Goal: Find specific page/section: Find specific page/section

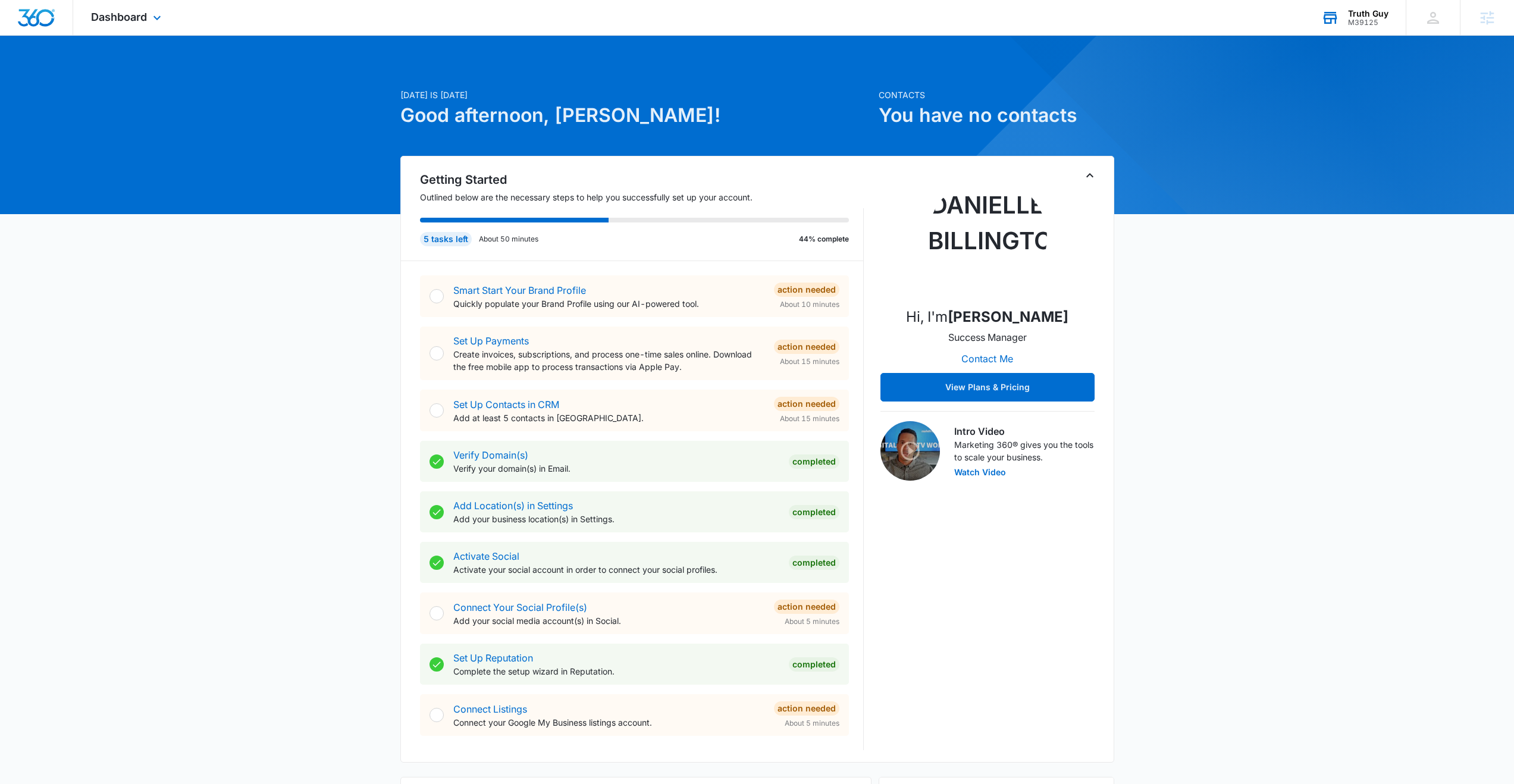
click at [1370, 19] on div "M39125" at bounding box center [1368, 23] width 41 height 8
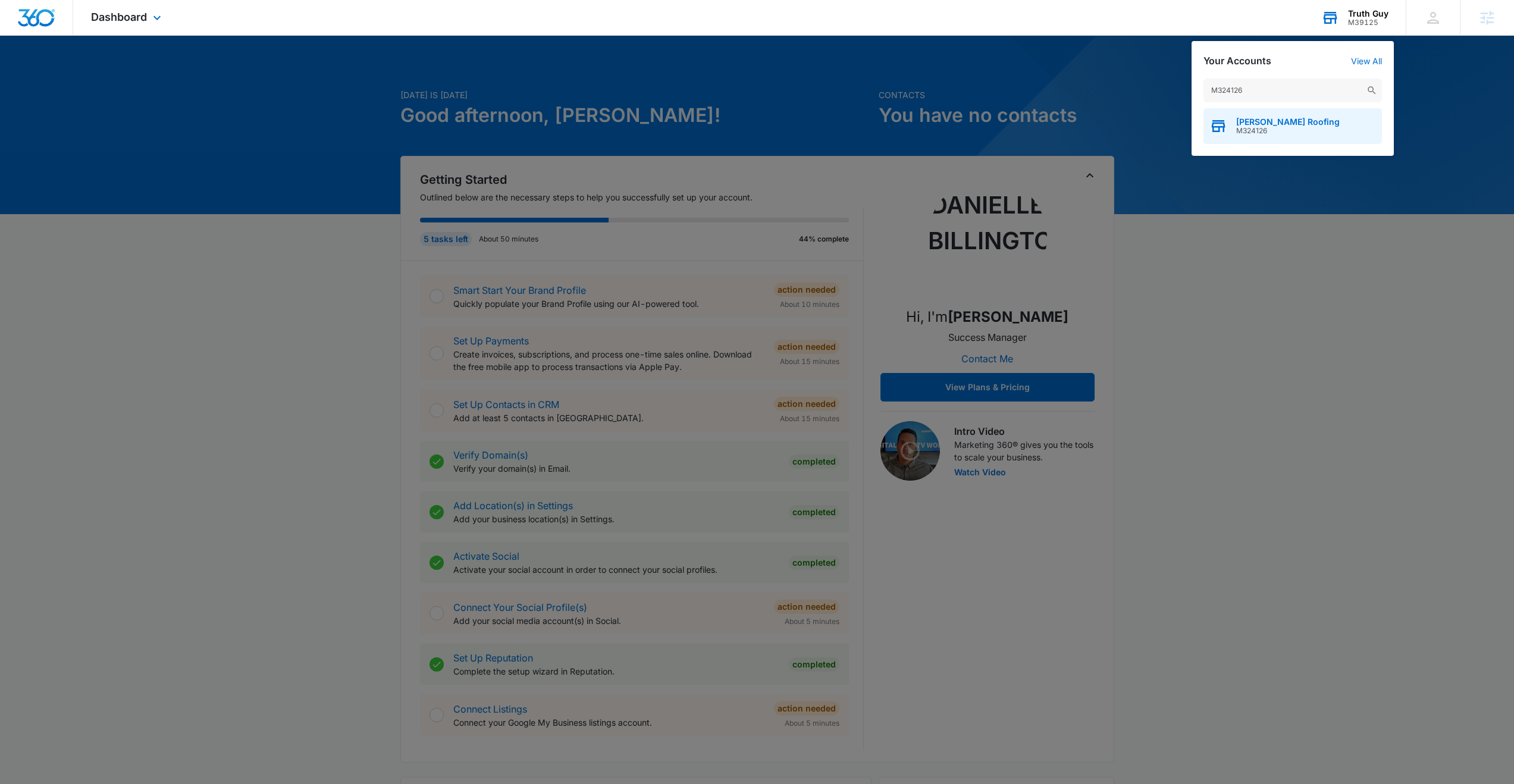
type input "M324126"
click at [1271, 125] on span "Apolinar Roofing" at bounding box center [1288, 122] width 104 height 10
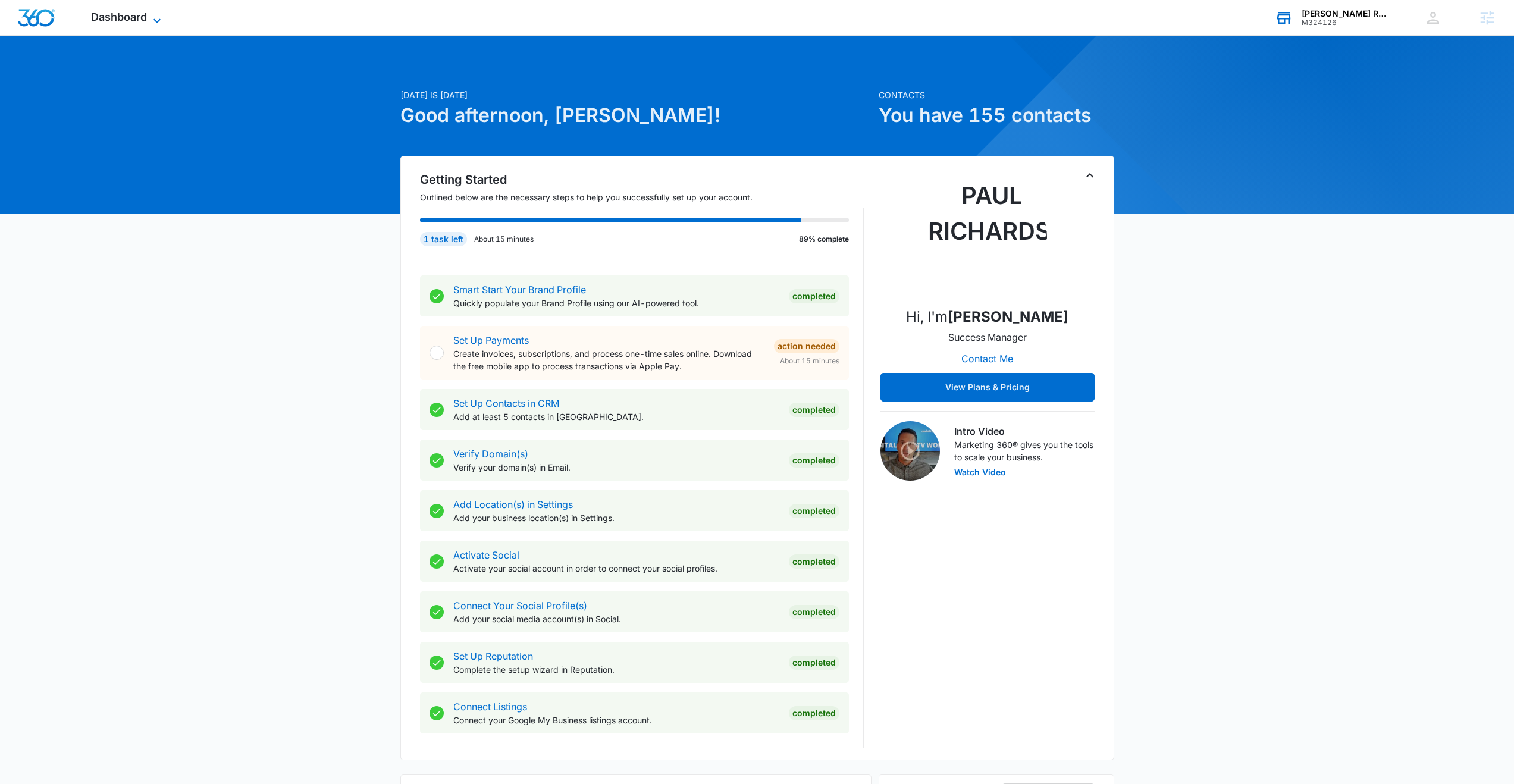
click at [113, 13] on span "Dashboard" at bounding box center [119, 17] width 56 height 13
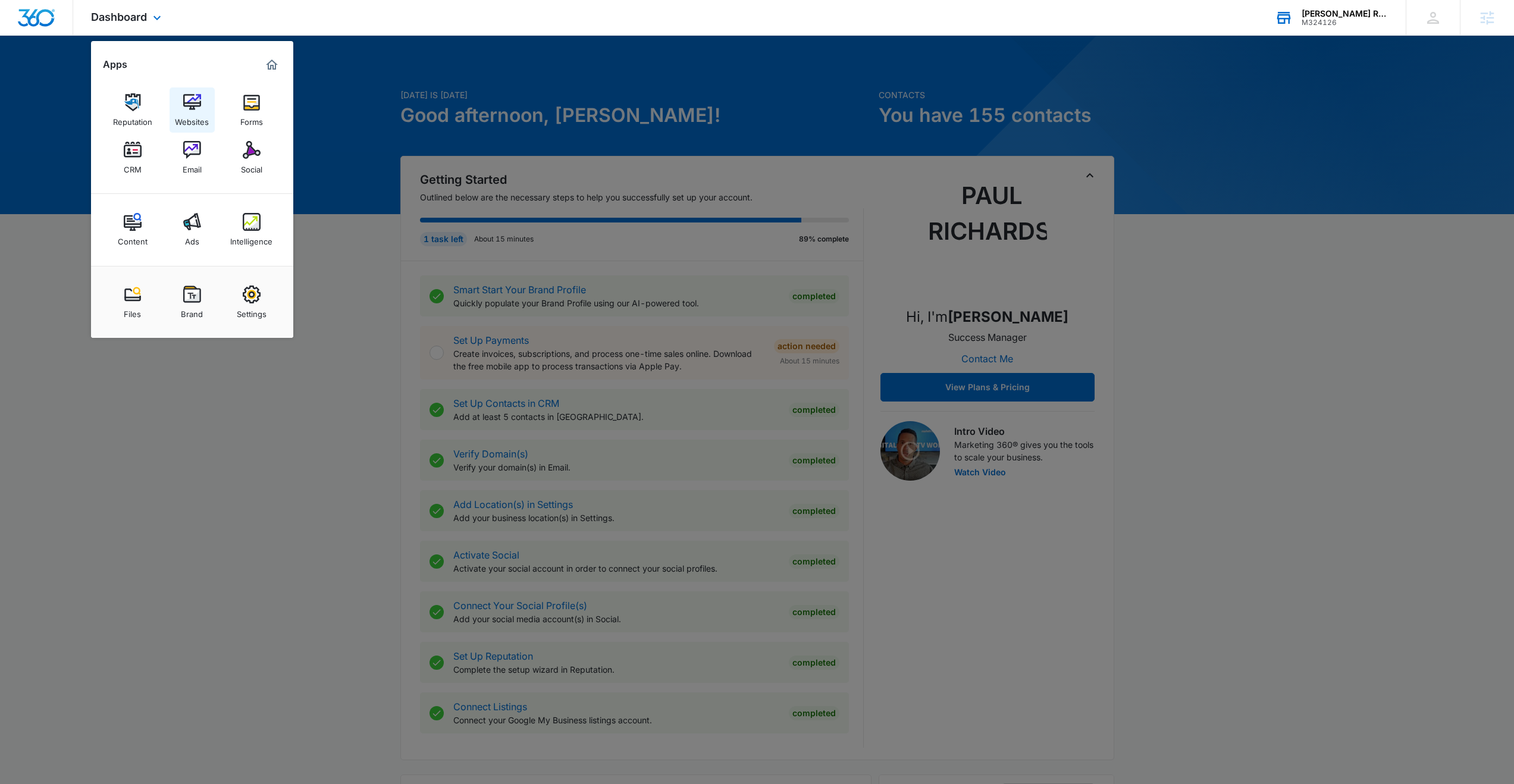
click at [191, 95] on img at bounding box center [192, 102] width 18 height 18
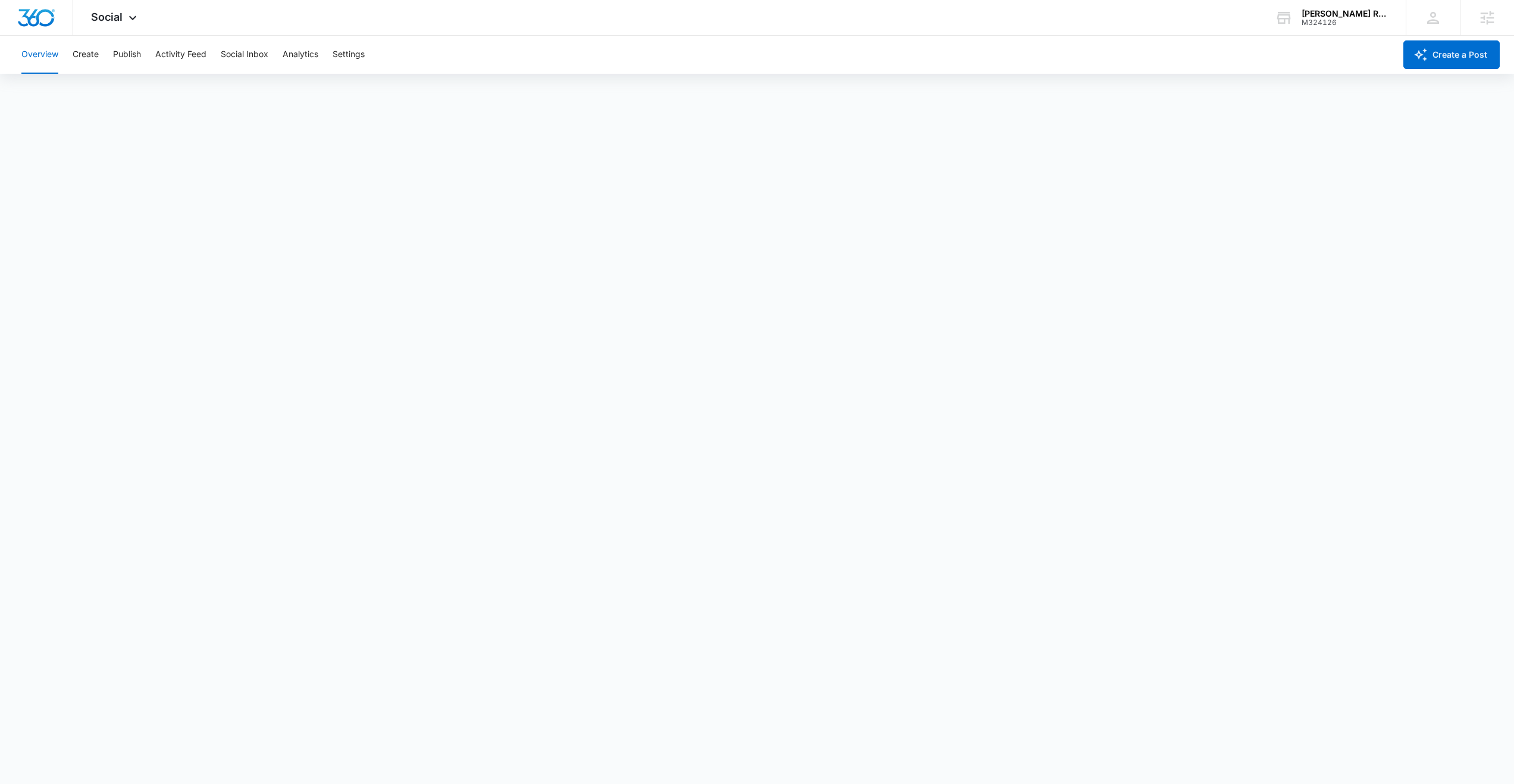
scroll to position [3, 0]
click at [90, 55] on button "Create" at bounding box center [86, 55] width 26 height 38
click at [110, 88] on button "Approvals" at bounding box center [116, 91] width 40 height 33
click at [116, 21] on span "Social" at bounding box center [107, 17] width 32 height 13
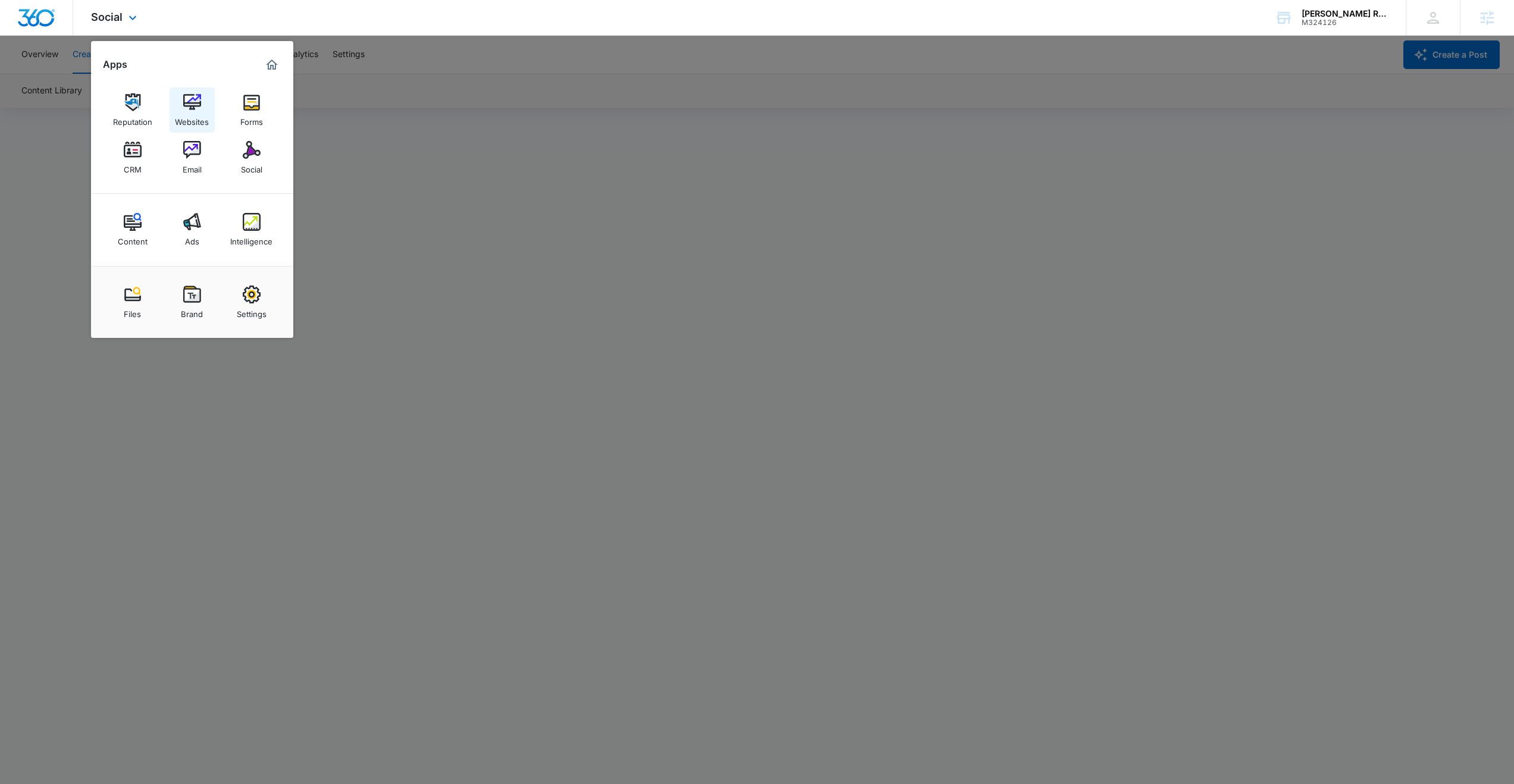
click at [189, 99] on img at bounding box center [192, 102] width 18 height 18
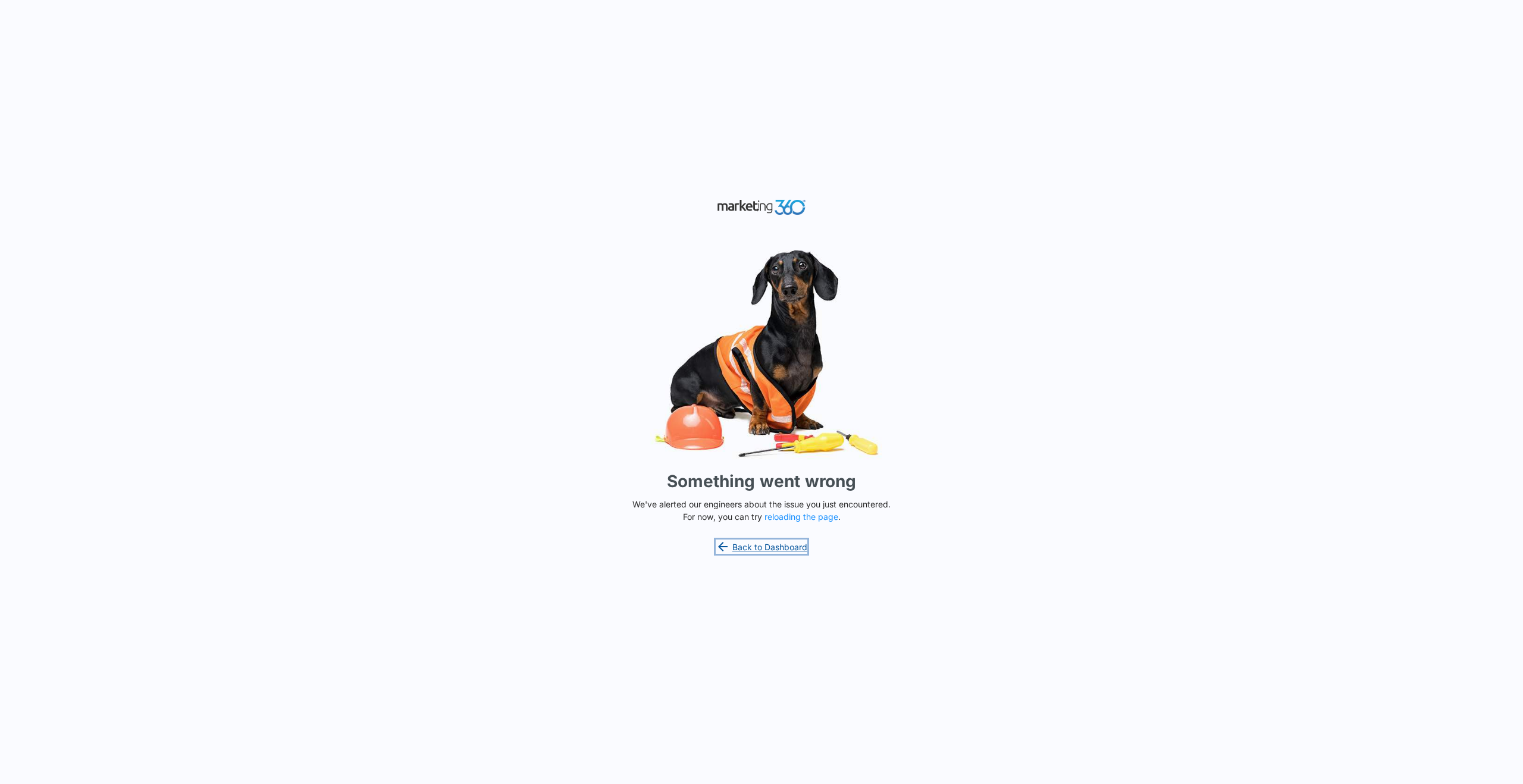
click at [774, 547] on link "Back to Dashboard" at bounding box center [762, 546] width 92 height 14
click at [772, 548] on link "Back to Dashboard" at bounding box center [762, 546] width 92 height 14
click at [805, 520] on button "reloading the page" at bounding box center [801, 517] width 74 height 10
click at [799, 518] on button "reloading the page" at bounding box center [801, 517] width 74 height 10
click at [792, 517] on button "reloading the page" at bounding box center [801, 517] width 74 height 10
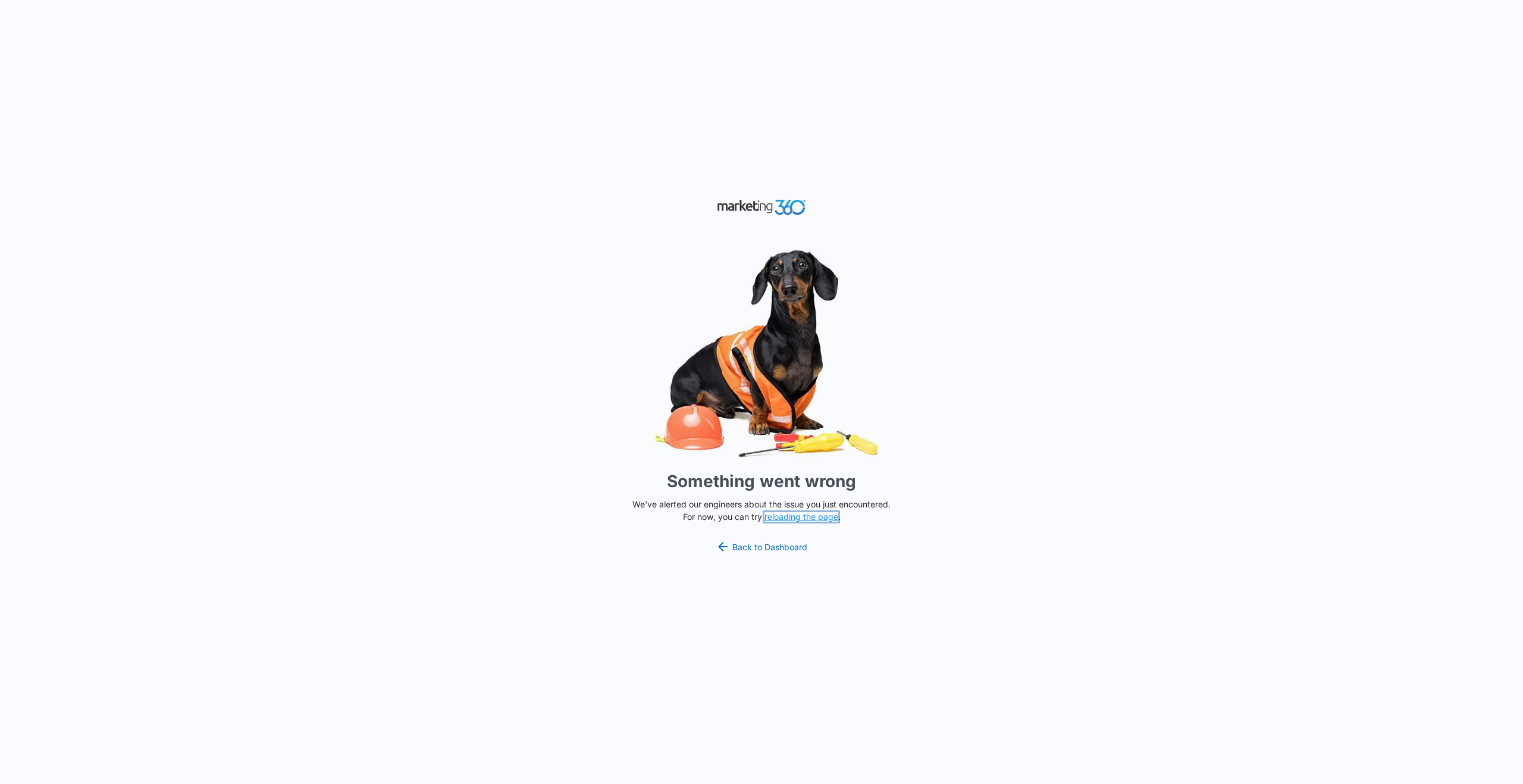
click at [792, 517] on button "reloading the page" at bounding box center [801, 517] width 74 height 10
click at [806, 516] on button "reloading the page" at bounding box center [801, 517] width 74 height 10
